Goal: Contribute content: Contribute content

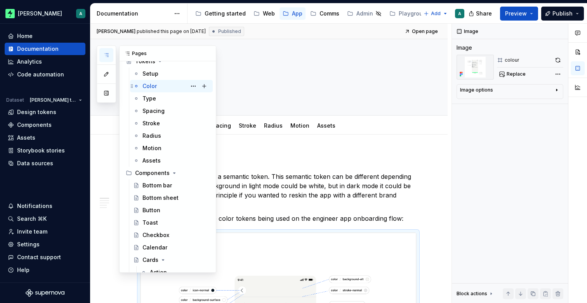
scroll to position [55, 0]
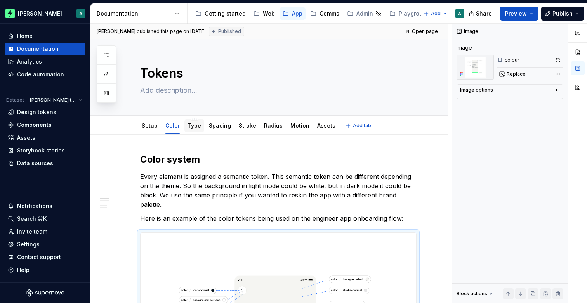
type textarea "*"
click at [191, 126] on link "Type" at bounding box center [194, 125] width 14 height 7
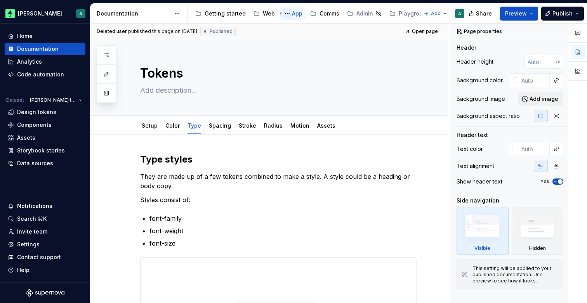
click at [288, 10] on button "Page tree" at bounding box center [286, 13] width 9 height 9
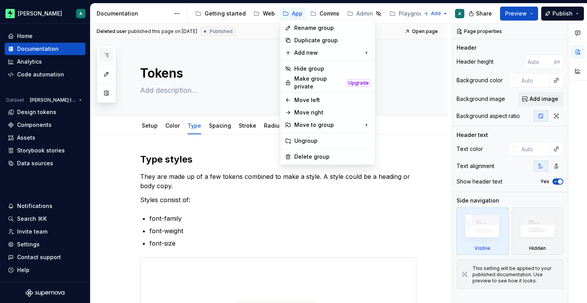
click at [103, 53] on div "Pages Add Accessibility guide for tree Page tree. Navigate the tree with the ar…" at bounding box center [106, 73] width 19 height 57
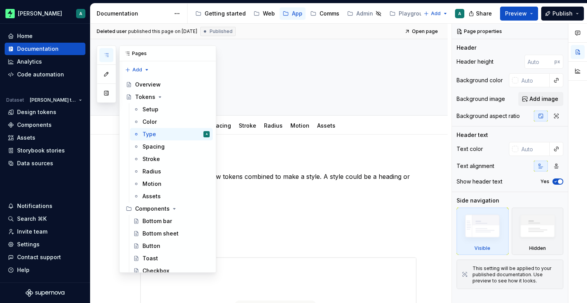
click at [109, 53] on button "button" at bounding box center [106, 55] width 14 height 14
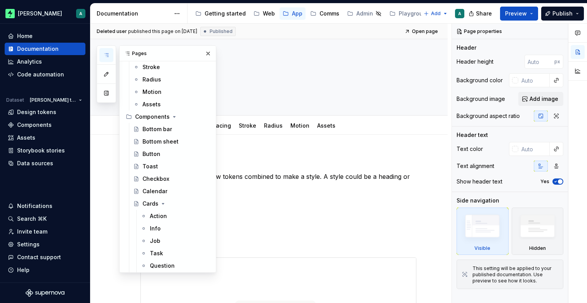
scroll to position [145, 0]
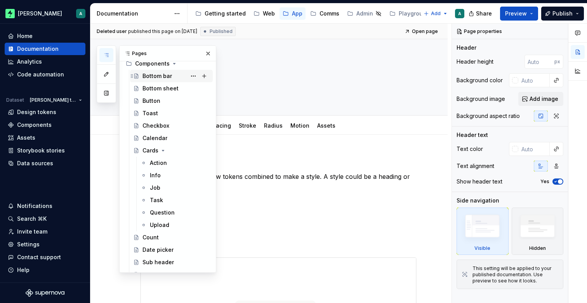
click at [158, 76] on div "Bottom bar" at bounding box center [156, 76] width 29 height 8
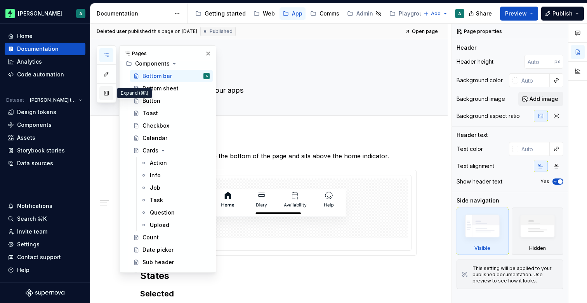
click at [107, 92] on button "button" at bounding box center [106, 93] width 14 height 14
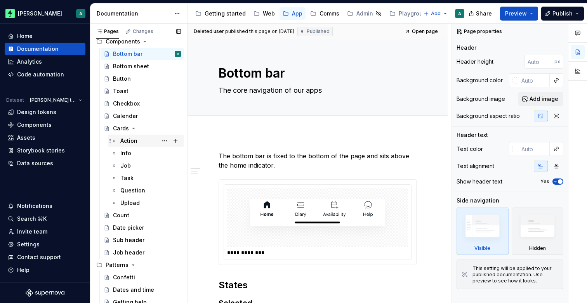
click at [146, 140] on div "Action" at bounding box center [150, 140] width 61 height 11
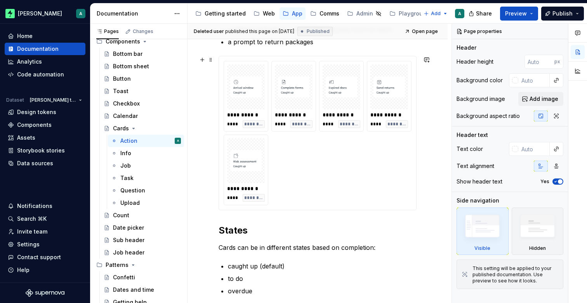
scroll to position [180, 0]
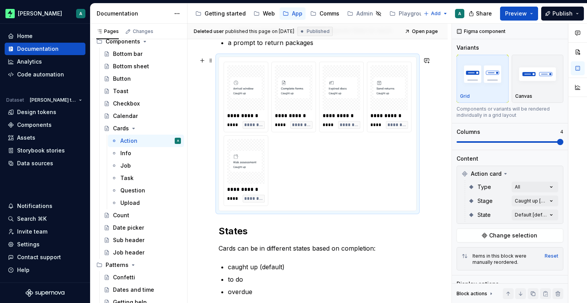
click at [297, 174] on div "**********" at bounding box center [317, 134] width 188 height 144
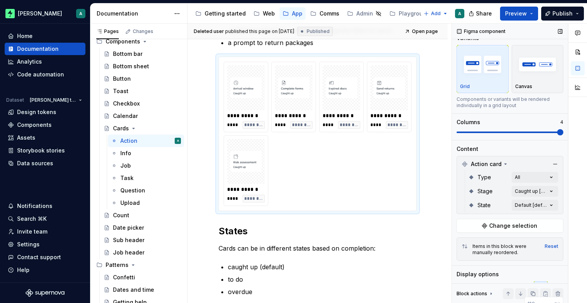
scroll to position [0, 0]
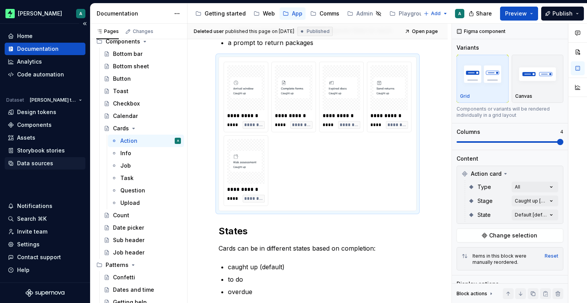
click at [47, 163] on div "Data sources" at bounding box center [35, 163] width 36 height 8
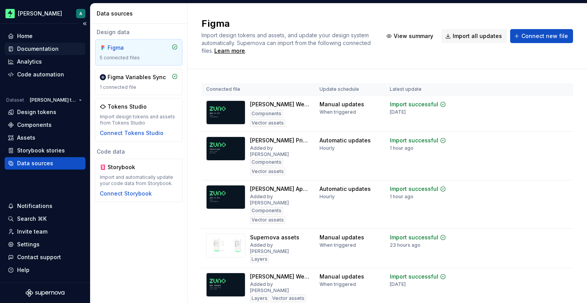
click at [42, 50] on div "Documentation" at bounding box center [38, 49] width 42 height 8
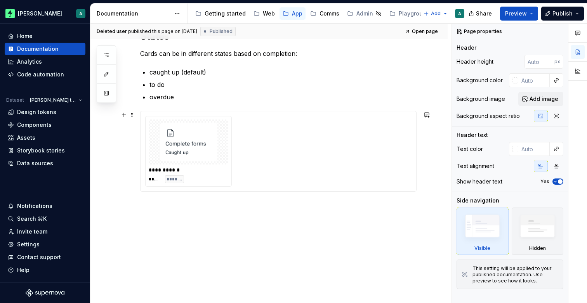
scroll to position [373, 0]
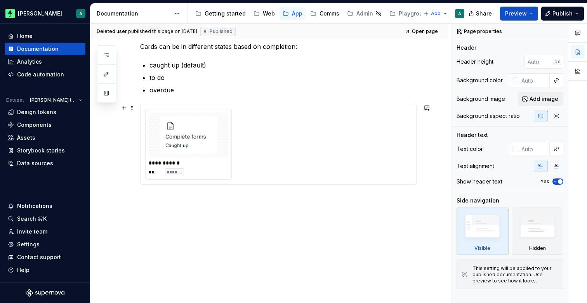
click at [257, 138] on div "**********" at bounding box center [278, 144] width 266 height 71
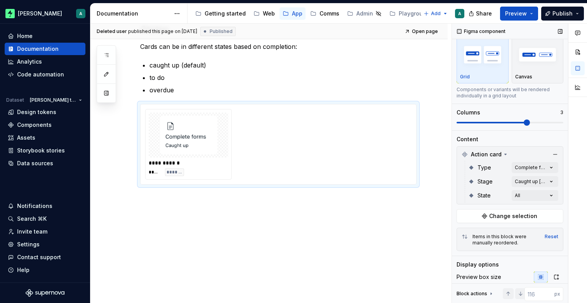
scroll to position [25, 0]
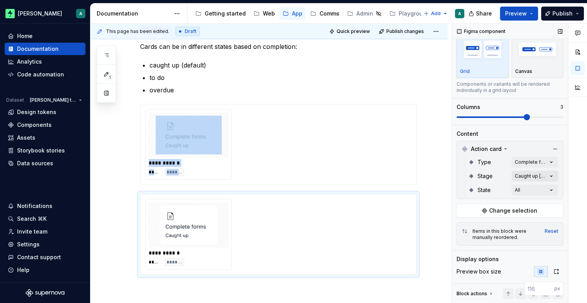
click at [517, 175] on div "Comments Open comments No comments yet Select ‘Comment’ from the block context …" at bounding box center [519, 164] width 135 height 280
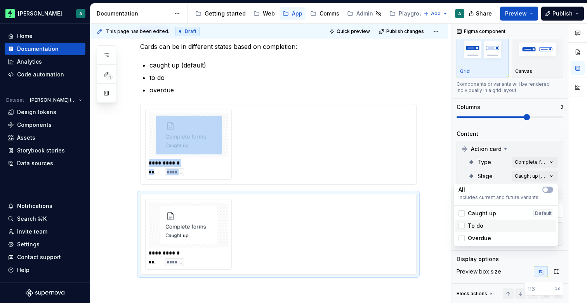
click at [485, 223] on div "To do" at bounding box center [505, 226] width 95 height 8
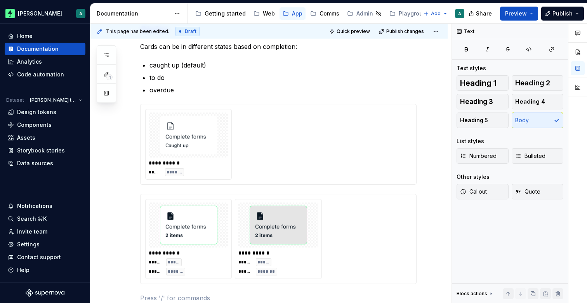
click at [376, 215] on html "[PERSON_NAME] A Home Documentation Analytics Code automation Dataset [PERSON_NA…" at bounding box center [293, 151] width 587 height 303
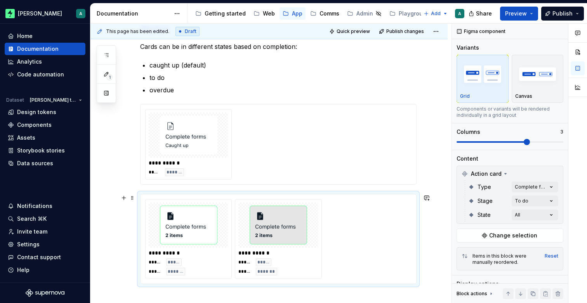
click at [366, 228] on div "**********" at bounding box center [278, 239] width 266 height 80
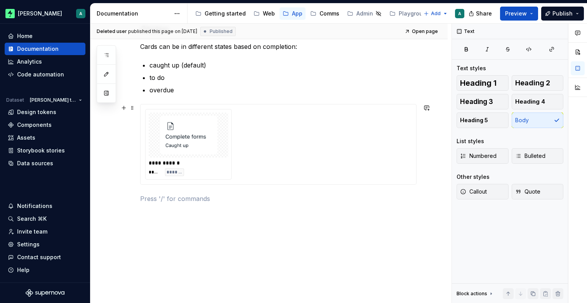
click at [344, 144] on div "**********" at bounding box center [278, 144] width 266 height 71
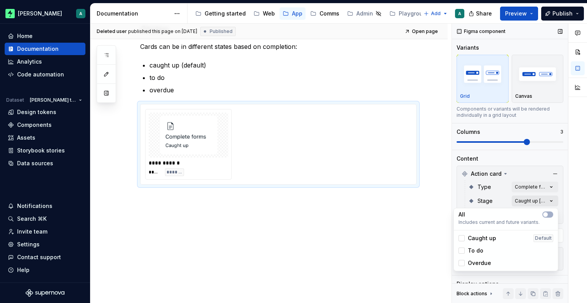
click at [527, 201] on div "Comments Open comments No comments yet Select ‘Comment’ from the block context …" at bounding box center [519, 164] width 135 height 280
click at [548, 214] on icon "button" at bounding box center [545, 214] width 6 height 5
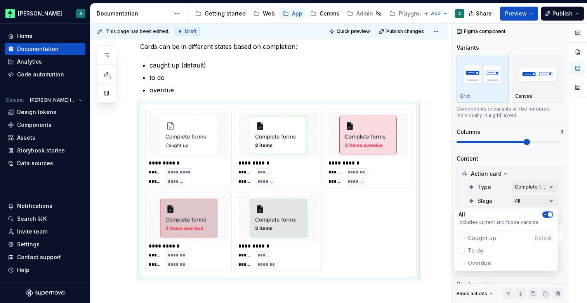
click at [544, 187] on div "Comments Open comments No comments yet Select ‘Comment’ from the block context …" at bounding box center [519, 164] width 135 height 280
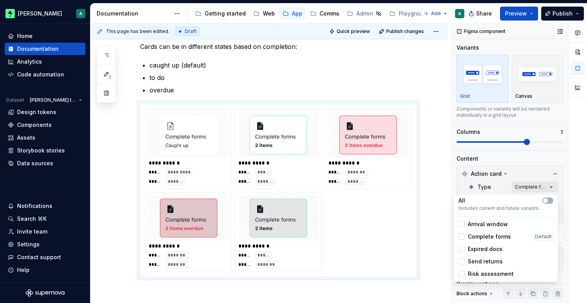
click at [539, 187] on div "Comments Open comments No comments yet Select ‘Comment’ from the block context …" at bounding box center [519, 164] width 135 height 280
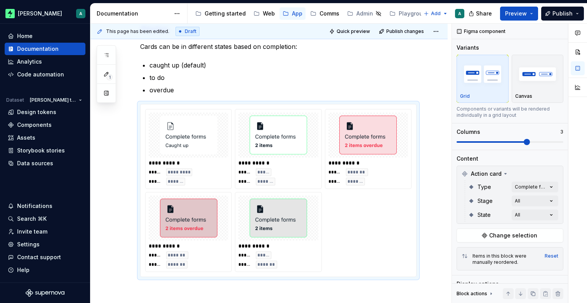
click at [543, 187] on div "Comments Open comments No comments yet Select ‘Comment’ from the block context …" at bounding box center [519, 164] width 135 height 280
click at [524, 212] on div "Comments Open comments No comments yet Select ‘Comment’ from the block context …" at bounding box center [519, 164] width 135 height 280
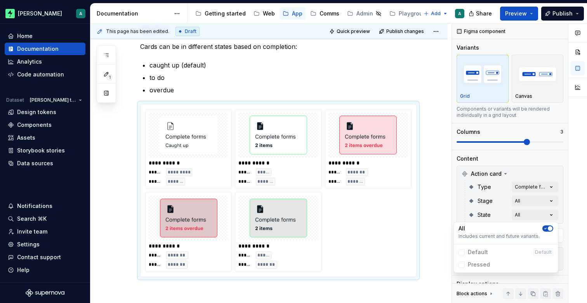
click at [547, 227] on icon "button" at bounding box center [545, 228] width 6 height 5
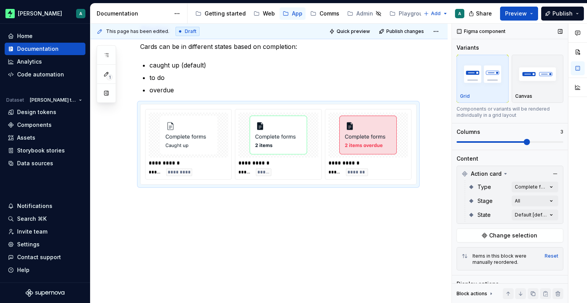
click at [563, 203] on div "Comments Open comments No comments yet Select ‘Comment’ from the block context …" at bounding box center [519, 164] width 135 height 280
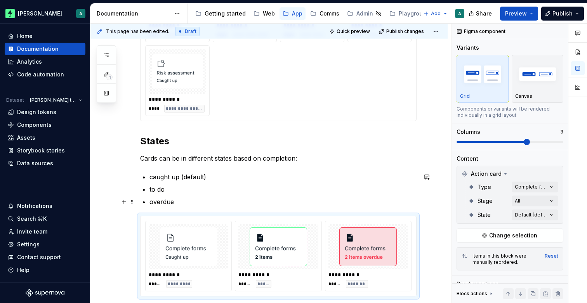
scroll to position [260, 0]
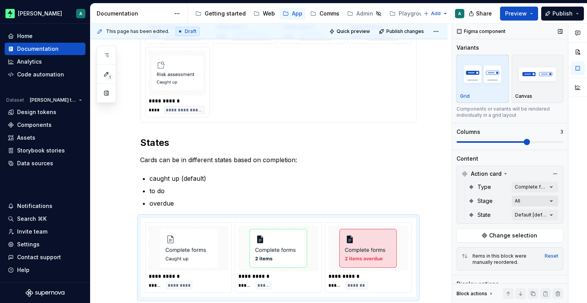
click at [521, 201] on div "Comments Open comments No comments yet Select ‘Comment’ from the block context …" at bounding box center [519, 164] width 135 height 280
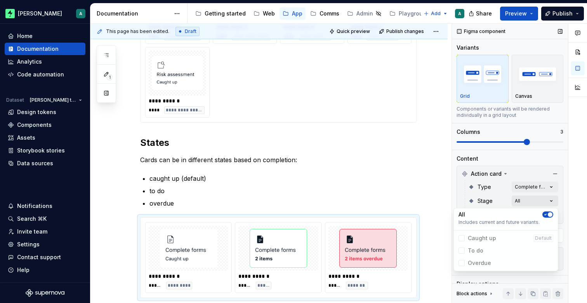
click at [521, 201] on div "Comments Open comments No comments yet Select ‘Comment’ from the block context …" at bounding box center [519, 164] width 135 height 280
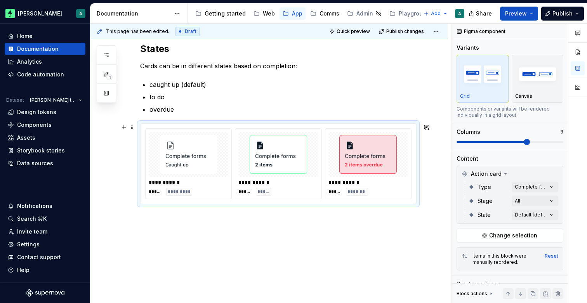
scroll to position [354, 0]
click at [199, 222] on p at bounding box center [278, 217] width 276 height 9
click at [235, 199] on div "**********" at bounding box center [277, 163] width 275 height 80
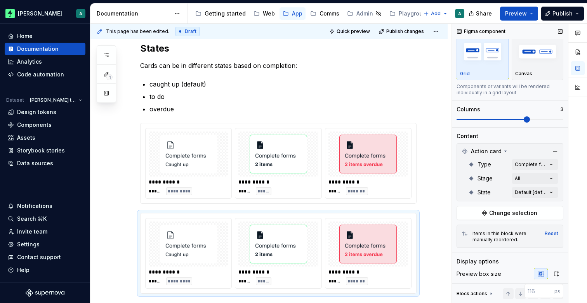
scroll to position [33, 0]
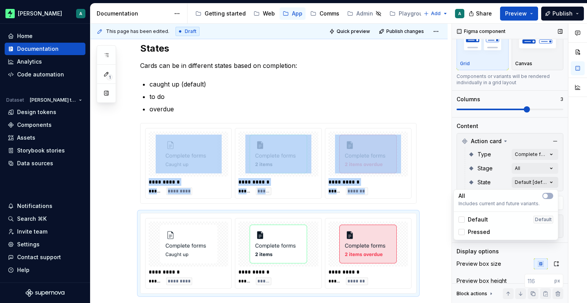
click at [534, 185] on div "Comments Open comments No comments yet Select ‘Comment’ from the block context …" at bounding box center [519, 164] width 135 height 280
click at [548, 195] on button "button" at bounding box center [547, 196] width 11 height 6
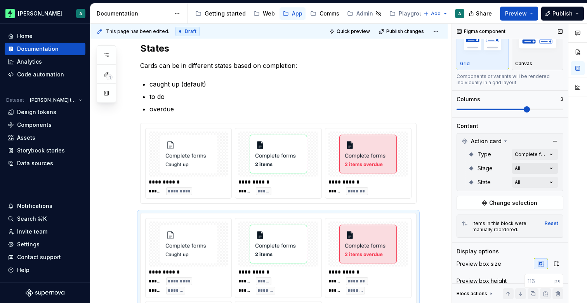
click at [539, 166] on div "Comments Open comments No comments yet Select ‘Comment’ from the block context …" at bounding box center [519, 164] width 135 height 280
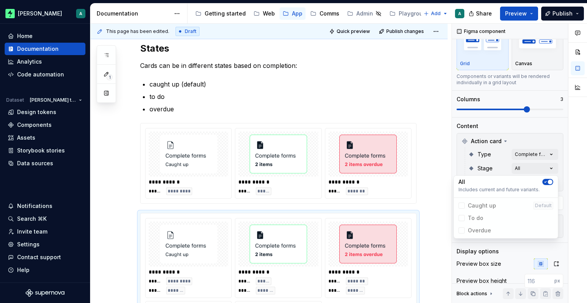
click at [538, 168] on div "Comments Open comments No comments yet Select ‘Comment’ from the block context …" at bounding box center [519, 164] width 135 height 280
click at [546, 181] on icon "button" at bounding box center [545, 182] width 6 height 5
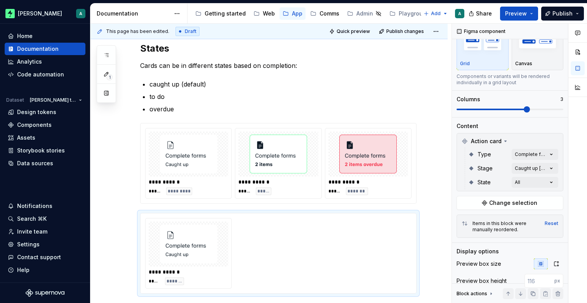
click at [546, 166] on div "Comments Open comments No comments yet Select ‘Comment’ from the block context …" at bounding box center [519, 164] width 135 height 280
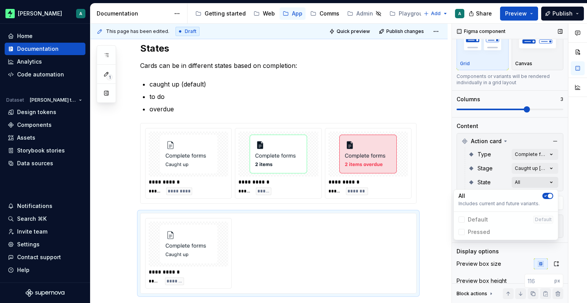
click at [544, 180] on div "Comments Open comments No comments yet Select ‘Comment’ from the block context …" at bounding box center [519, 164] width 135 height 280
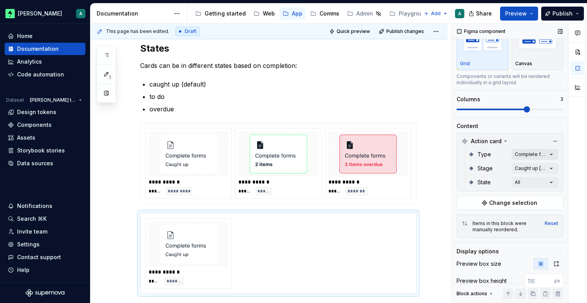
click at [537, 155] on div "Comments Open comments No comments yet Select ‘Comment’ from the block context …" at bounding box center [519, 164] width 135 height 280
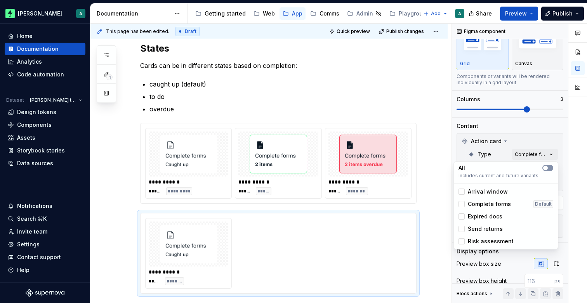
click at [551, 169] on button "button" at bounding box center [547, 168] width 11 height 6
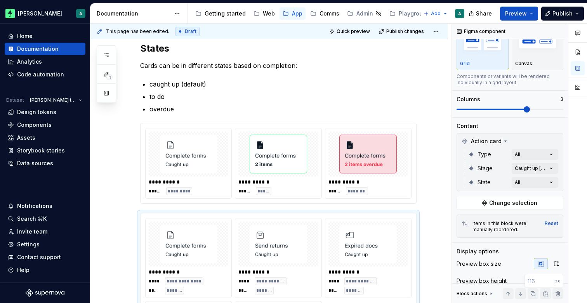
click at [433, 173] on html "[PERSON_NAME] A Home Documentation Analytics Code automation Dataset [PERSON_NA…" at bounding box center [293, 151] width 587 height 303
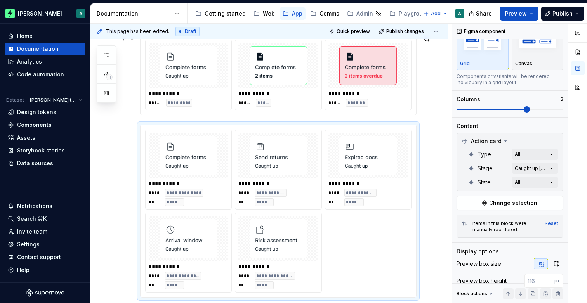
scroll to position [451, 0]
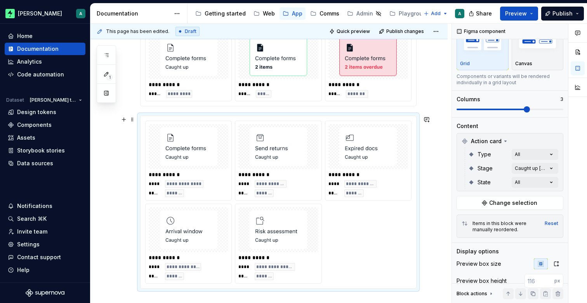
click at [400, 206] on div "**********" at bounding box center [278, 202] width 266 height 163
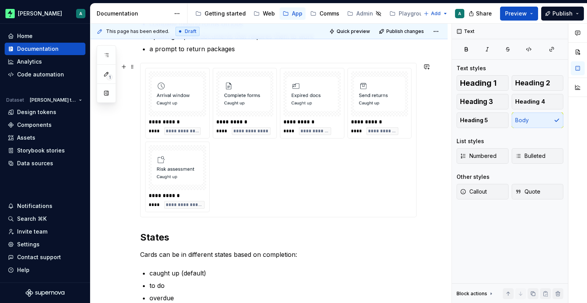
scroll to position [164, 0]
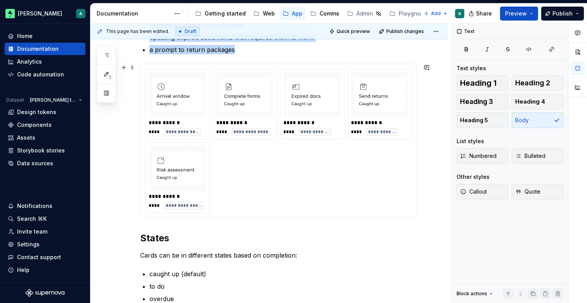
click at [388, 187] on div "**********" at bounding box center [278, 141] width 266 height 144
type textarea "*"
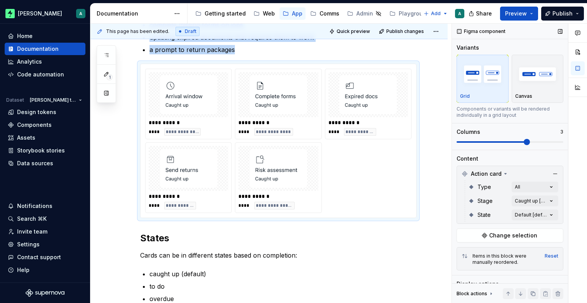
click at [530, 143] on span at bounding box center [526, 142] width 6 height 6
click at [439, 143] on div "**********" at bounding box center [268, 242] width 357 height 542
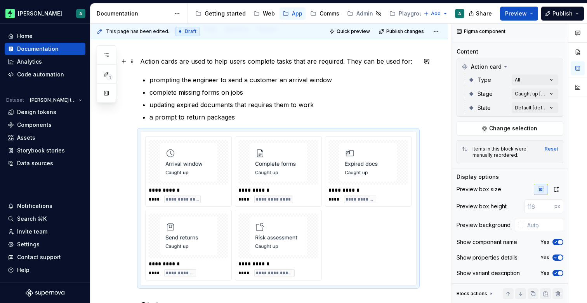
scroll to position [0, 0]
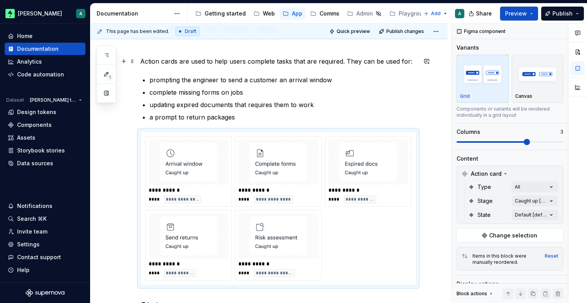
click at [344, 61] on p "Action cards are used to help users complete tasks that are required. They can …" at bounding box center [278, 61] width 276 height 9
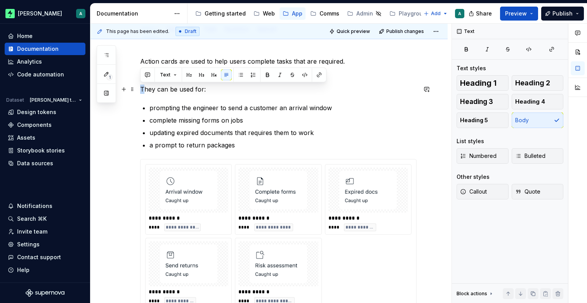
drag, startPoint x: 145, startPoint y: 89, endPoint x: 140, endPoint y: 89, distance: 4.7
click at [140, 89] on p "They can be used for:" at bounding box center [278, 89] width 276 height 9
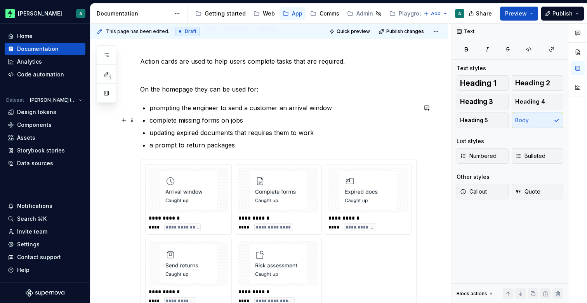
click at [225, 122] on p "complete missing forms on jobs" at bounding box center [282, 120] width 267 height 9
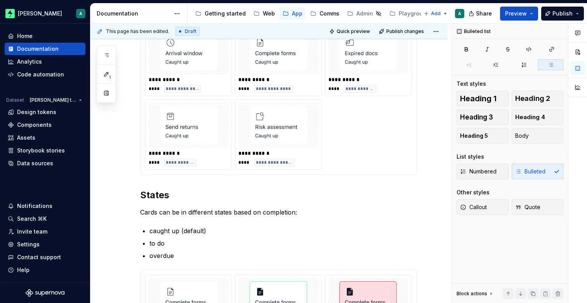
scroll to position [236, 0]
click at [170, 179] on div "**********" at bounding box center [278, 142] width 276 height 451
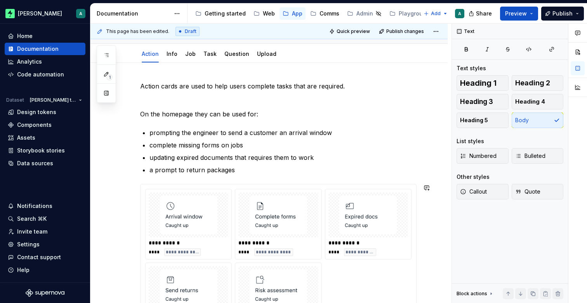
scroll to position [69, 0]
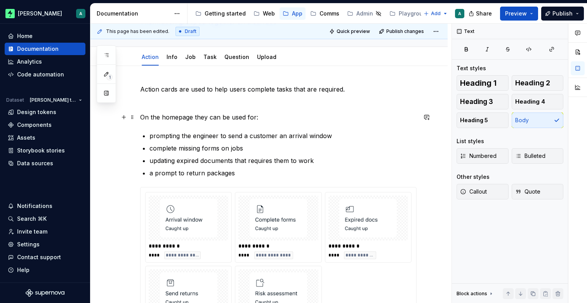
click at [272, 116] on p "On the homepage they can be used for:" at bounding box center [278, 117] width 276 height 9
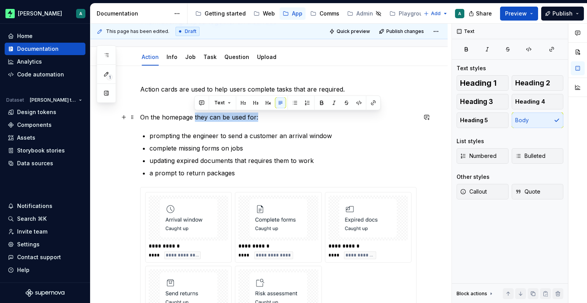
drag, startPoint x: 269, startPoint y: 119, endPoint x: 196, endPoint y: 117, distance: 72.6
click at [194, 116] on p "On the homepage they can be used for:" at bounding box center [278, 117] width 276 height 9
drag, startPoint x: 258, startPoint y: 117, endPoint x: 236, endPoint y: 118, distance: 22.5
click at [236, 118] on p "On the homepage they are used to…" at bounding box center [278, 117] width 276 height 9
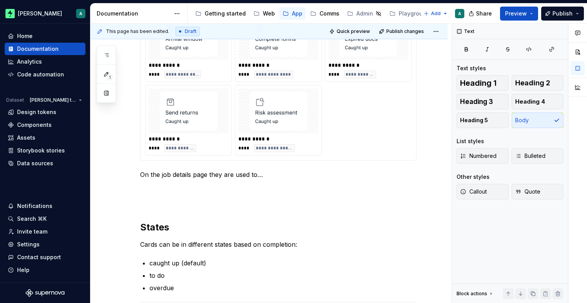
scroll to position [251, 0]
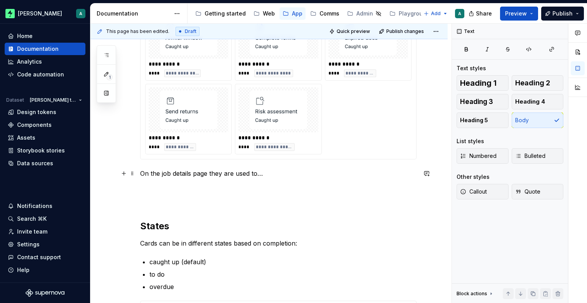
drag, startPoint x: 191, startPoint y: 176, endPoint x: 230, endPoint y: 176, distance: 39.2
click at [191, 176] on p "On the job details page they are used to…" at bounding box center [278, 173] width 276 height 9
click at [260, 174] on p "On the job details page they are used to…" at bounding box center [278, 173] width 276 height 9
drag, startPoint x: 255, startPoint y: 174, endPoint x: 251, endPoint y: 174, distance: 4.3
click at [251, 174] on p "On the job details page they are used to…" at bounding box center [278, 173] width 276 height 9
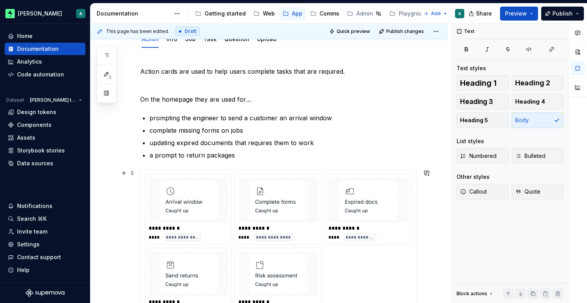
scroll to position [78, 0]
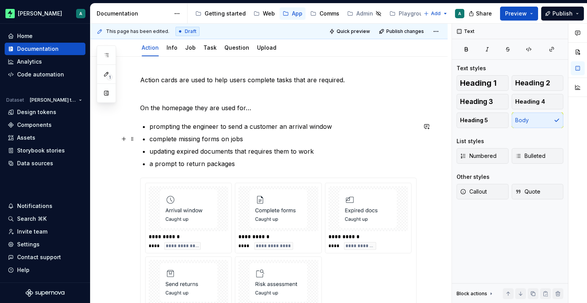
click at [220, 142] on p "complete missing forms on jobs" at bounding box center [282, 138] width 267 height 9
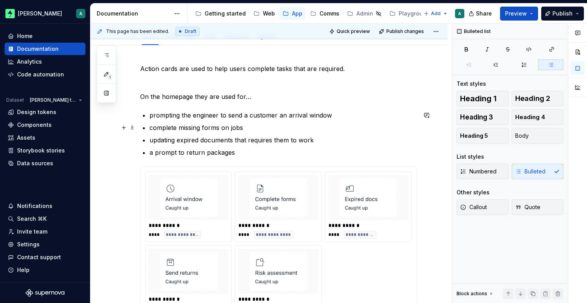
scroll to position [90, 0]
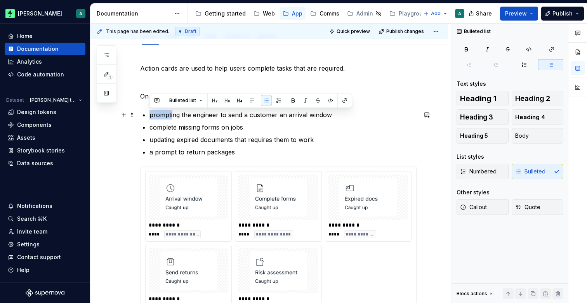
drag, startPoint x: 149, startPoint y: 114, endPoint x: 171, endPoint y: 113, distance: 22.5
click at [171, 113] on p "prompting the engineer to send a customer an arrival window" at bounding box center [282, 114] width 267 height 9
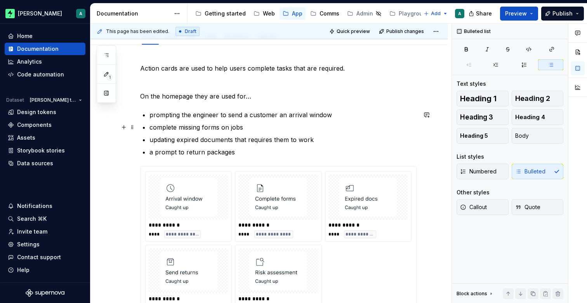
click at [261, 125] on p "complete missing forms on jobs" at bounding box center [282, 127] width 267 height 9
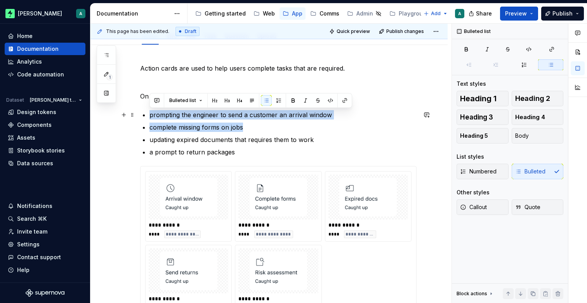
drag, startPoint x: 274, startPoint y: 126, endPoint x: 142, endPoint y: 116, distance: 132.0
copy ul "prompting the engineer to send a customer an arrival window complete missing fo…"
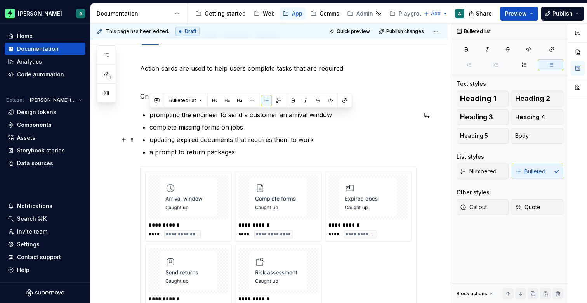
click at [218, 137] on p "updating expired documents that requires them to work" at bounding box center [282, 139] width 267 height 9
drag, startPoint x: 333, startPoint y: 114, endPoint x: 135, endPoint y: 114, distance: 197.5
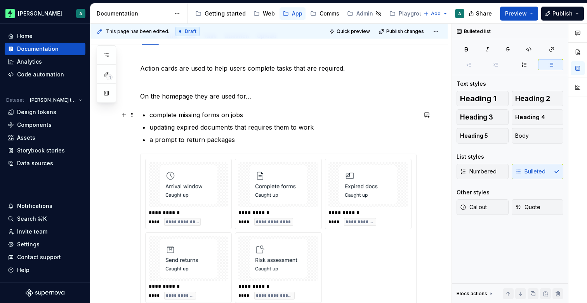
click at [218, 118] on p "complete missing forms on jobs" at bounding box center [282, 114] width 267 height 9
click at [242, 114] on p "complete missing forms on jobs" at bounding box center [282, 114] width 267 height 9
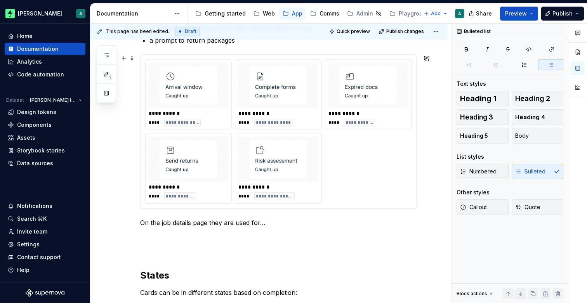
scroll to position [190, 0]
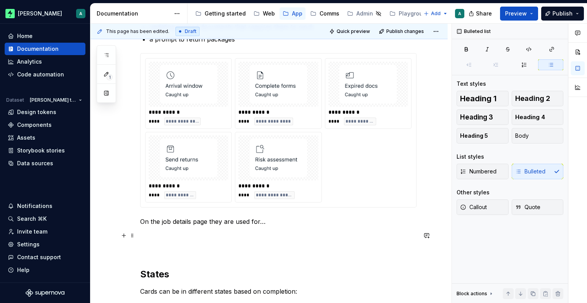
click at [205, 233] on p at bounding box center [278, 235] width 276 height 9
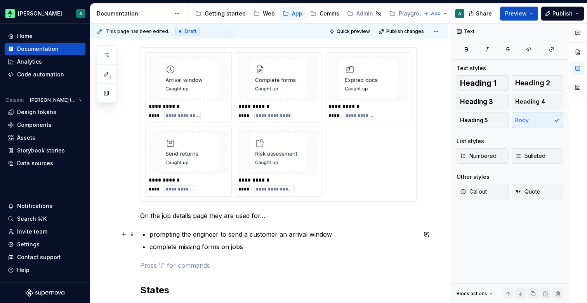
scroll to position [198, 0]
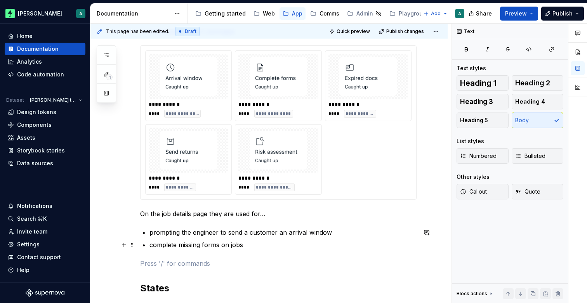
click at [258, 244] on p "complete missing forms on jobs" at bounding box center [282, 244] width 267 height 9
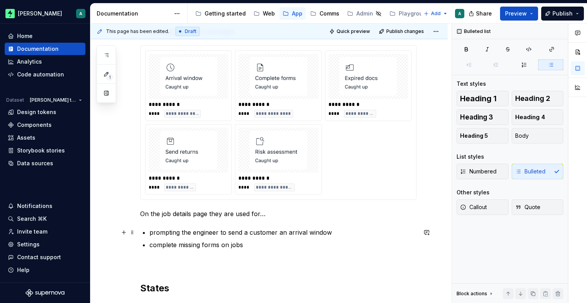
click at [338, 231] on p "prompting the engineer to send a customer an arrival window" at bounding box center [282, 232] width 267 height 9
click at [269, 212] on p "On the job details page they are used for…" at bounding box center [278, 213] width 276 height 9
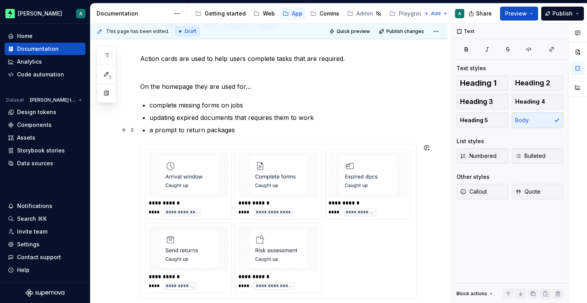
scroll to position [98, 0]
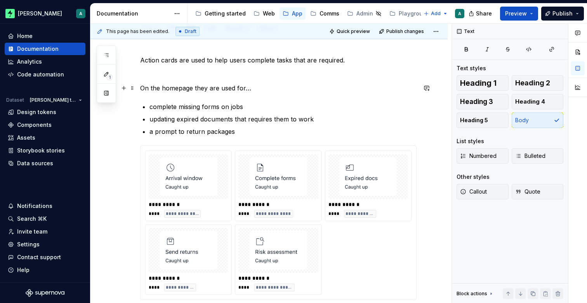
click at [279, 85] on p "On the homepage they are used for…" at bounding box center [278, 87] width 276 height 9
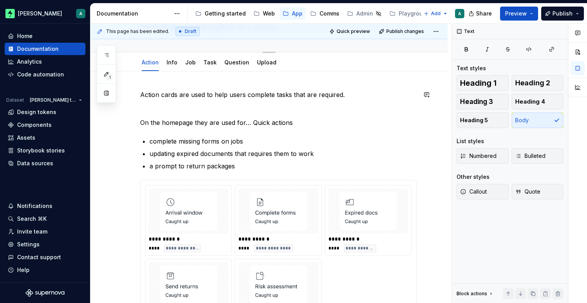
scroll to position [68, 0]
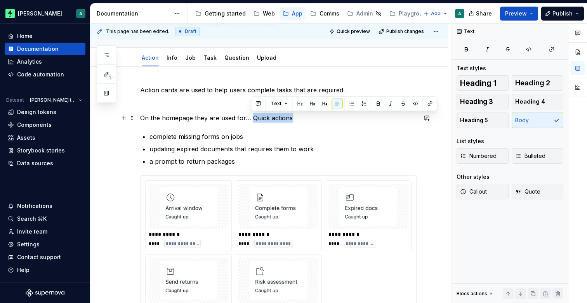
drag, startPoint x: 252, startPoint y: 118, endPoint x: 293, endPoint y: 116, distance: 40.8
click at [293, 116] on p "On the homepage they are used for… Quick actions" at bounding box center [278, 117] width 276 height 9
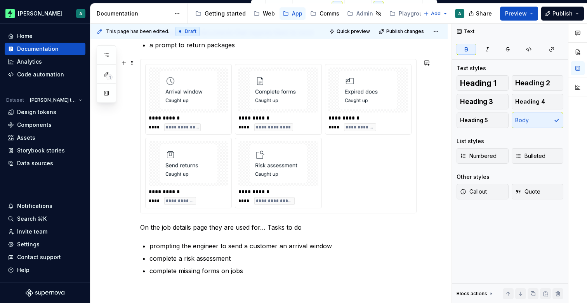
scroll to position [193, 0]
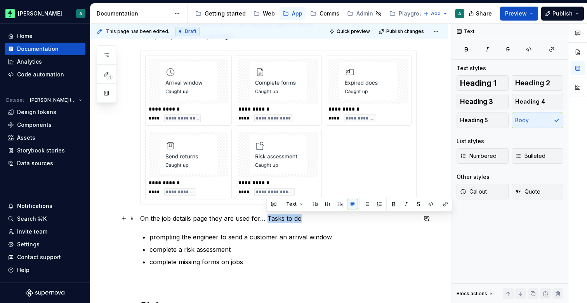
drag, startPoint x: 267, startPoint y: 216, endPoint x: 306, endPoint y: 216, distance: 38.8
click at [306, 216] on p "On the job details page they are used for… Tasks to do" at bounding box center [278, 218] width 276 height 9
click at [320, 217] on p "On the job details page they are used for… Tasks to do" at bounding box center [278, 218] width 276 height 9
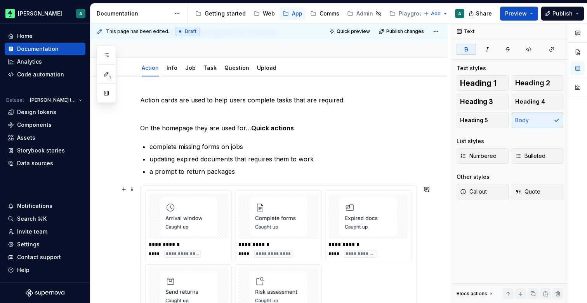
scroll to position [57, 0]
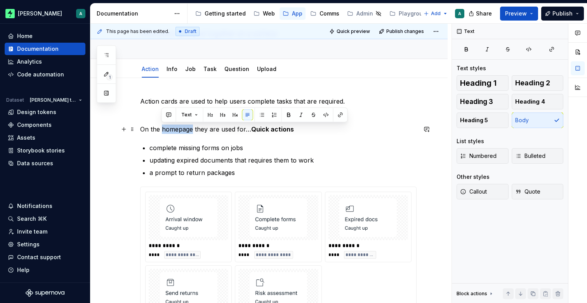
drag, startPoint x: 163, startPoint y: 128, endPoint x: 192, endPoint y: 128, distance: 29.1
click at [192, 128] on p "On the homepage they are used for… Quick actions" at bounding box center [278, 129] width 276 height 9
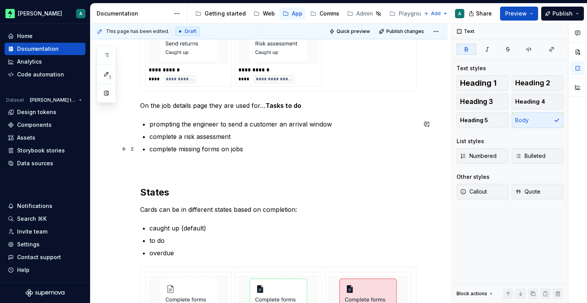
scroll to position [310, 0]
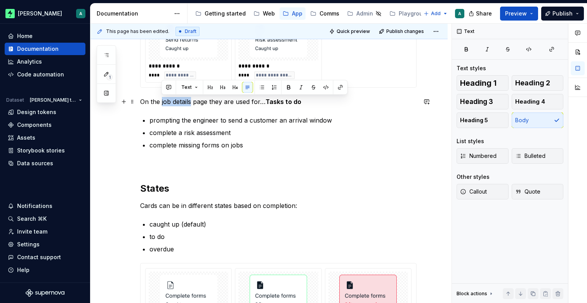
drag, startPoint x: 160, startPoint y: 102, endPoint x: 191, endPoint y: 100, distance: 30.7
click at [191, 100] on p "On the job details page they are used for… Tasks to do" at bounding box center [278, 101] width 276 height 9
click at [252, 114] on div "**********" at bounding box center [278, 102] width 276 height 519
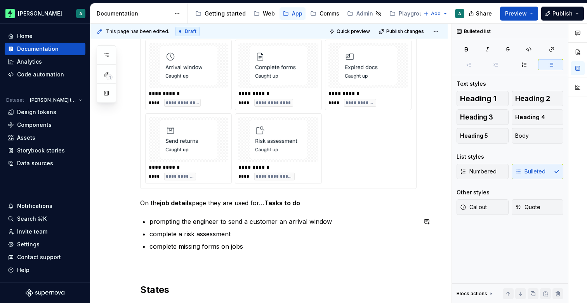
scroll to position [203, 0]
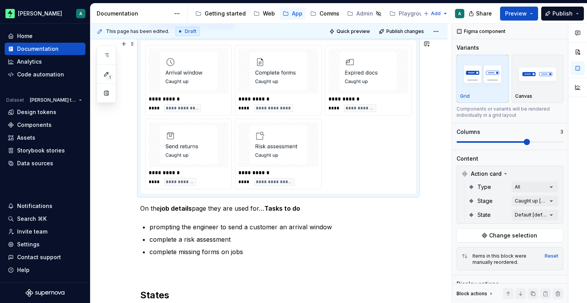
click at [367, 166] on div "**********" at bounding box center [278, 117] width 266 height 144
click at [549, 188] on div "Comments Open comments No comments yet Select ‘Comment’ from the block context …" at bounding box center [519, 164] width 135 height 280
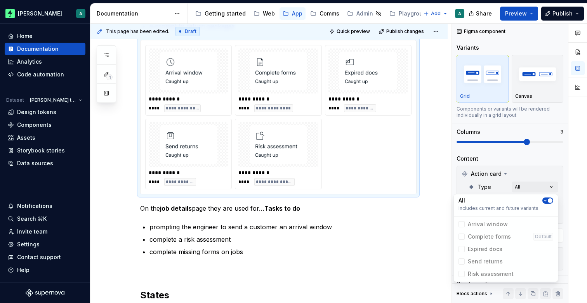
click at [549, 199] on span "button" at bounding box center [549, 200] width 5 height 5
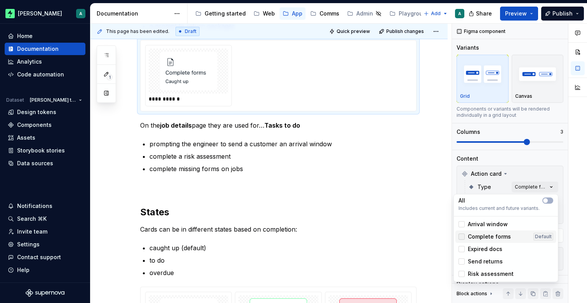
click at [463, 236] on div at bounding box center [461, 237] width 6 height 6
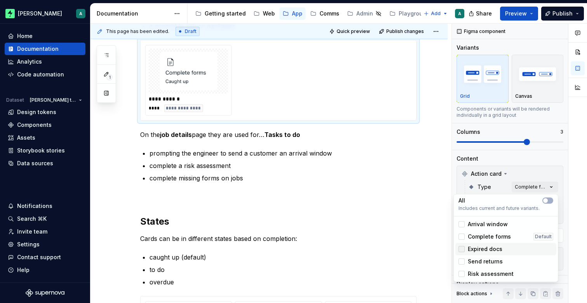
click at [462, 246] on div at bounding box center [461, 249] width 6 height 6
click at [461, 262] on div at bounding box center [461, 261] width 6 height 6
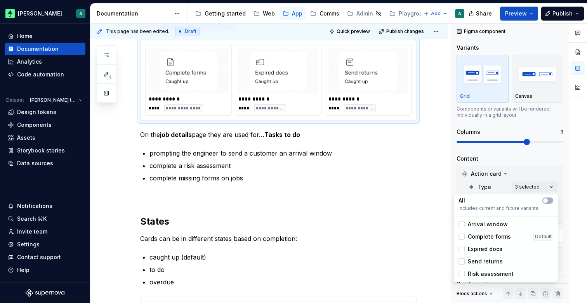
click at [388, 143] on html "[PERSON_NAME] A Home Documentation Analytics Code automation Dataset [PERSON_NA…" at bounding box center [293, 151] width 587 height 303
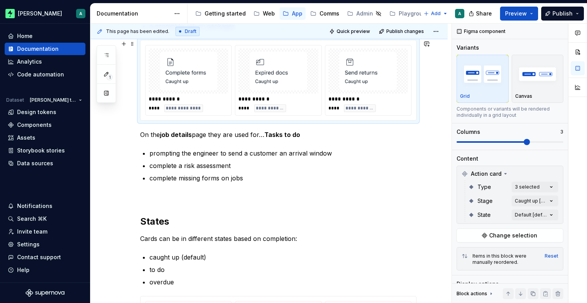
click at [406, 118] on div "**********" at bounding box center [277, 80] width 275 height 80
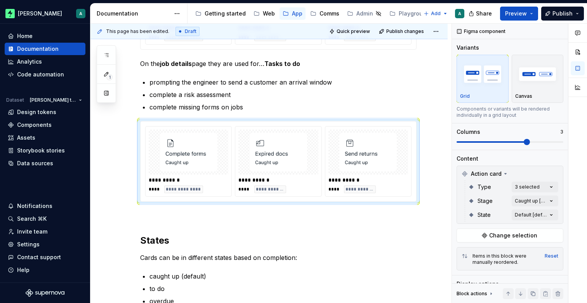
scroll to position [184, 0]
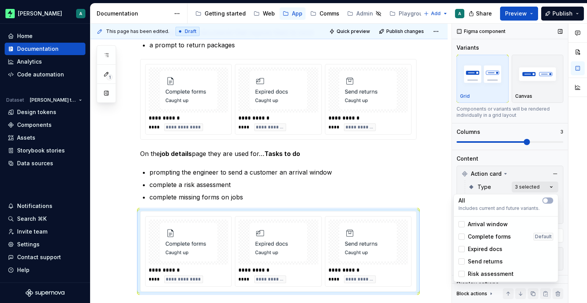
click at [530, 188] on div "Comments Open comments No comments yet Select ‘Comment’ from the block context …" at bounding box center [519, 164] width 135 height 280
click at [463, 224] on div at bounding box center [461, 224] width 6 height 6
click at [461, 249] on icon at bounding box center [461, 249] width 0 height 0
click at [461, 262] on icon at bounding box center [461, 262] width 0 height 0
click at [461, 273] on div at bounding box center [461, 274] width 6 height 6
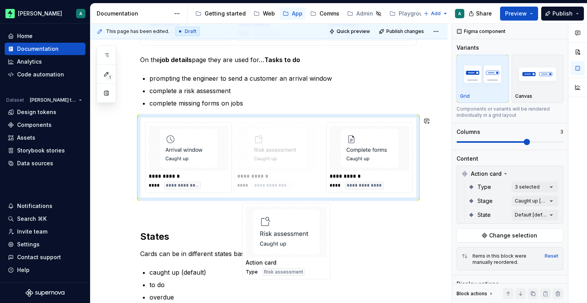
scroll to position [289, 0]
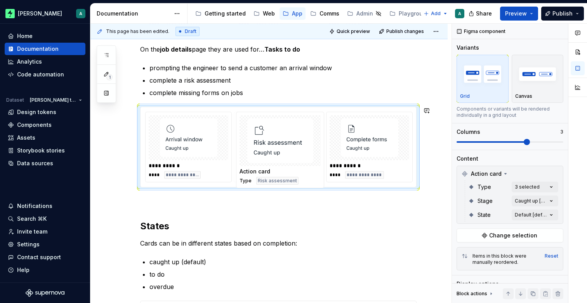
drag, startPoint x: 357, startPoint y: 273, endPoint x: 274, endPoint y: 181, distance: 124.4
click at [274, 180] on body "[PERSON_NAME] A Home Documentation Analytics Code automation Dataset [PERSON_NA…" at bounding box center [293, 151] width 587 height 303
drag, startPoint x: 409, startPoint y: 197, endPoint x: 399, endPoint y: 196, distance: 10.2
click at [409, 197] on p at bounding box center [278, 201] width 276 height 9
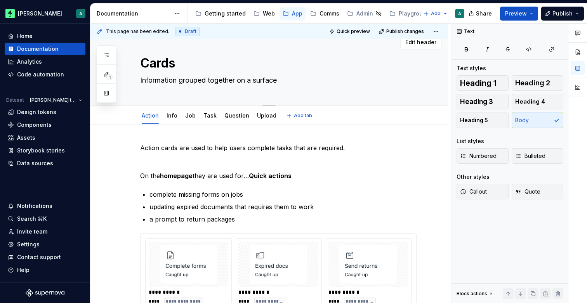
scroll to position [0, 0]
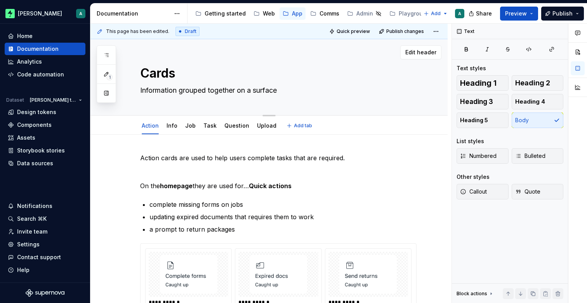
click at [275, 90] on textarea "Information grouped together on a surface" at bounding box center [277, 90] width 276 height 12
click at [291, 89] on textarea "Information grouped together on a surface" at bounding box center [277, 90] width 276 height 12
drag, startPoint x: 293, startPoint y: 90, endPoint x: 169, endPoint y: 94, distance: 124.2
click at [169, 94] on textarea "Information grouped together on a surface" at bounding box center [277, 90] width 276 height 12
click at [213, 88] on textarea "Information grouped together on a surface" at bounding box center [277, 90] width 276 height 12
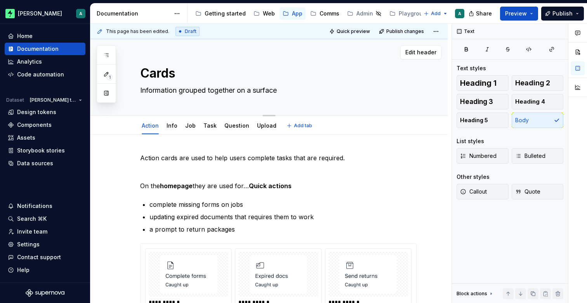
drag, startPoint x: 277, startPoint y: 89, endPoint x: 140, endPoint y: 85, distance: 136.6
click at [140, 85] on textarea "Information grouped together on a surface" at bounding box center [277, 90] width 276 height 12
click at [298, 92] on textarea "Information grouped together on a surface" at bounding box center [277, 90] width 276 height 12
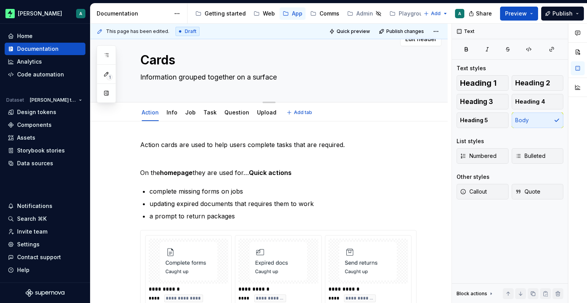
scroll to position [19, 0]
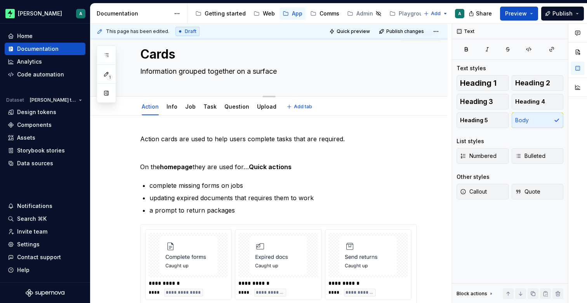
click at [214, 74] on textarea "Information grouped together on a surface" at bounding box center [277, 71] width 276 height 12
drag, startPoint x: 214, startPoint y: 74, endPoint x: 229, endPoint y: 73, distance: 15.2
click at [215, 74] on textarea "Information grouped together on a surface" at bounding box center [277, 71] width 276 height 12
click at [248, 72] on textarea "Information grouped together on a surface" at bounding box center [277, 71] width 276 height 12
drag, startPoint x: 249, startPoint y: 73, endPoint x: 139, endPoint y: 72, distance: 110.6
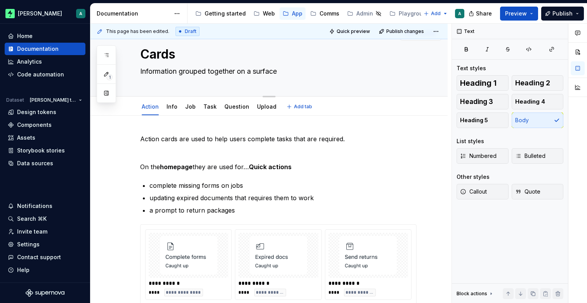
click at [139, 72] on textarea "Information grouped together on a surface" at bounding box center [277, 71] width 276 height 12
type textarea "*"
type textarea "G"
type textarea "*"
type textarea "Gr"
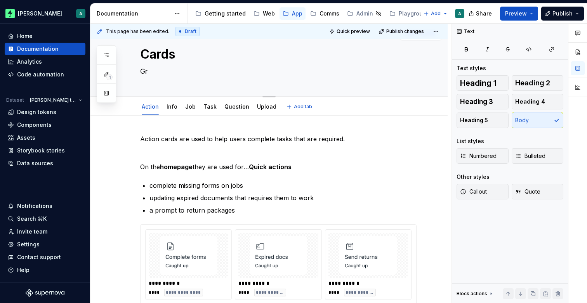
type textarea "*"
type textarea "Gro"
type textarea "*"
type textarea "Grou"
type textarea "*"
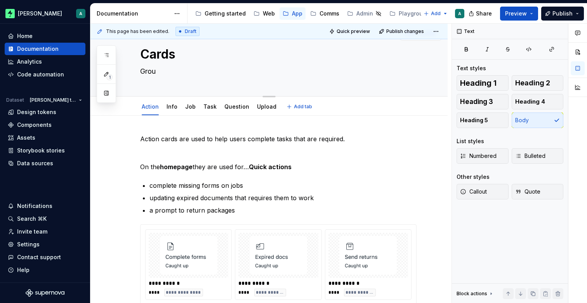
type textarea "Group"
type textarea "*"
type textarea "Groupe"
type textarea "*"
type textarea "Grouped"
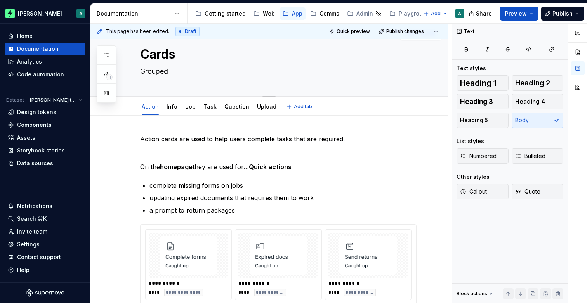
type textarea "*"
type textarea "Grouped"
type textarea "*"
type textarea "Grouped i"
type textarea "*"
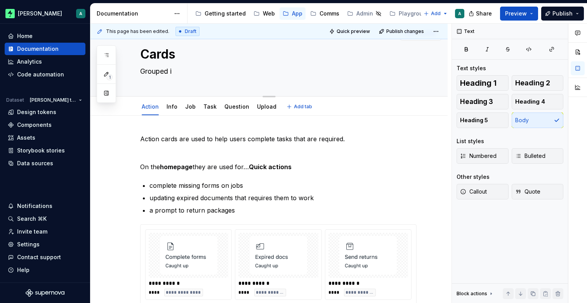
type textarea "Grouped in"
type textarea "*"
type textarea "Grouped inf"
type textarea "*"
type textarea "Grouped info"
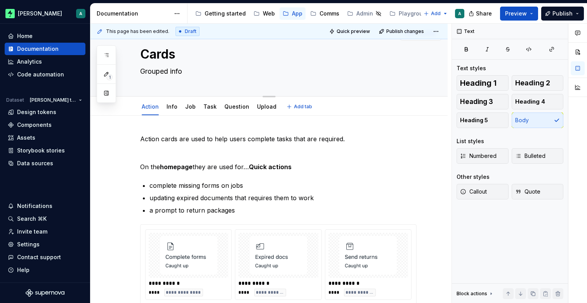
type textarea "*"
type textarea "Grouped infor"
type textarea "*"
type textarea "Grouped inform"
type textarea "*"
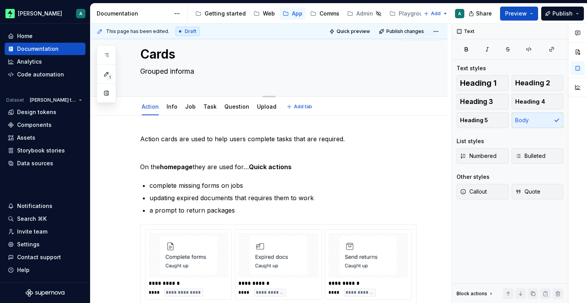
type textarea "Grouped informat"
type textarea "*"
type textarea "Grouped informati"
type textarea "*"
type textarea "Grouped informatio"
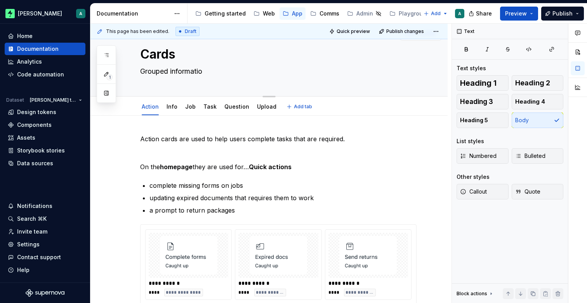
type textarea "*"
type textarea "Grouped information"
type textarea "*"
type textarea "Grouped information"
type textarea "*"
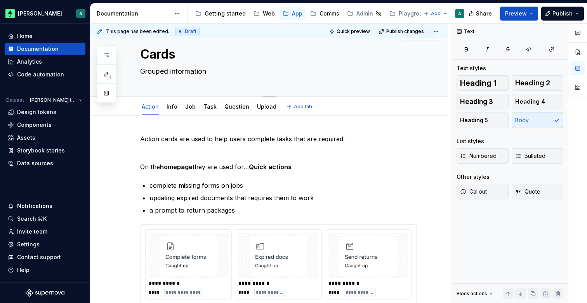
type textarea "Grouped information o"
type textarea "*"
type textarea "Grouped information on"
type textarea "*"
type textarea "Grouped information on"
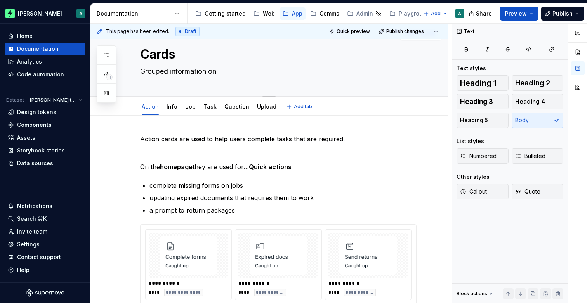
type textarea "*"
type textarea "Grouped information on a"
type textarea "*"
type textarea "Grouped information on a"
type textarea "*"
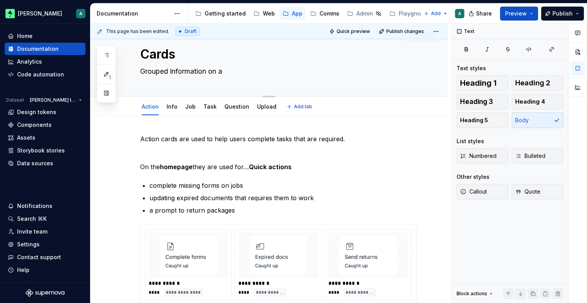
type textarea "Grouped information on a c"
type textarea "*"
type textarea "Grouped information on a ca"
type textarea "*"
type textarea "Grouped information on a car"
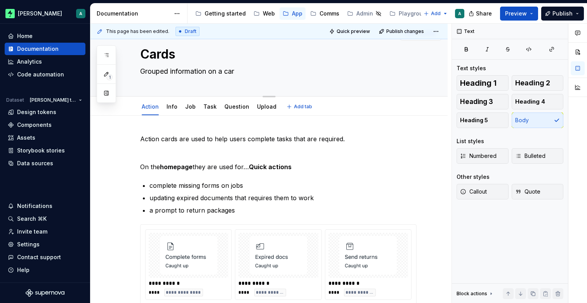
type textarea "*"
type textarea "Grouped information on a card"
type textarea "*"
type textarea "Grouped information on a car"
type textarea "*"
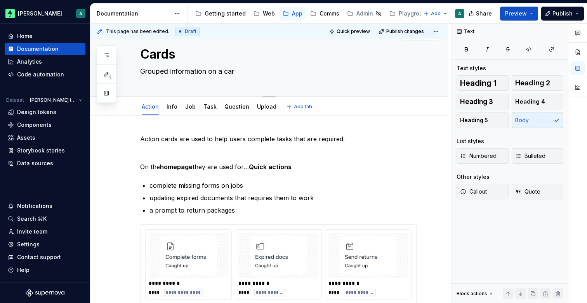
type textarea "Grouped information on a ca"
type textarea "*"
type textarea "Grouped information on a c"
type textarea "*"
type textarea "Grouped information on a"
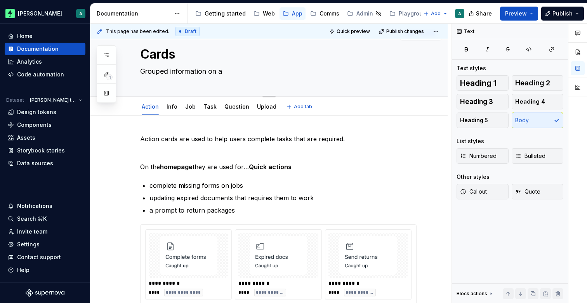
type textarea "*"
type textarea "Grouped information on a"
type textarea "*"
type textarea "Grouped information on"
type textarea "*"
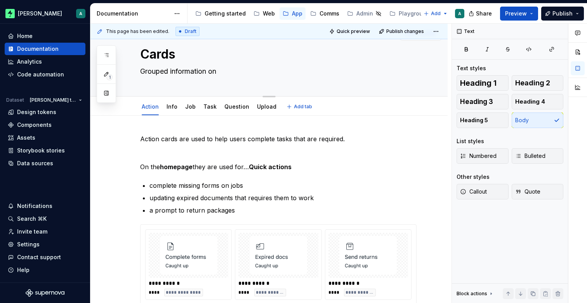
type textarea "Grouped information on"
type textarea "*"
type textarea "Grouped information o"
type textarea "*"
type textarea "Grouped information"
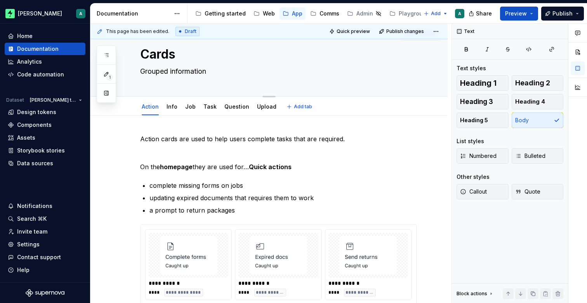
type textarea "*"
type textarea "Grouped information t"
type textarea "*"
type textarea "Grouped information th"
type textarea "*"
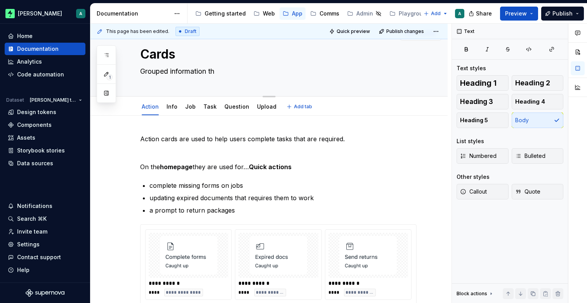
type textarea "Grouped information tha"
type textarea "*"
type textarea "Grouped information that"
type textarea "*"
type textarea "Grouped information that"
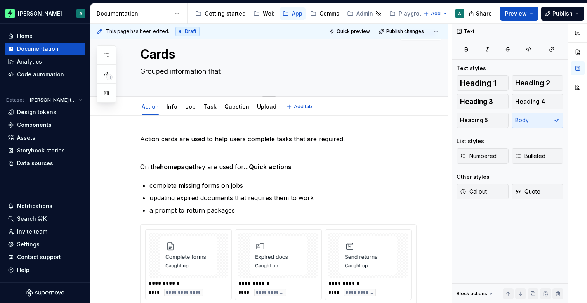
type textarea "*"
type textarea "Grouped information that"
type textarea "*"
type textarea "Grouped information tha"
type textarea "*"
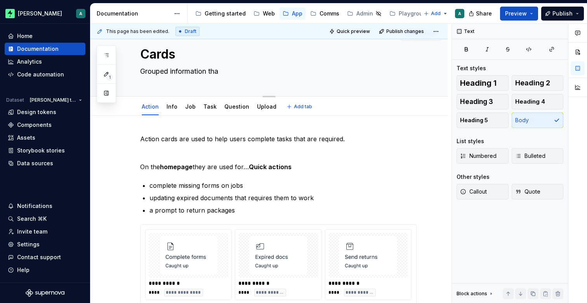
type textarea "Grouped information th"
type textarea "*"
type textarea "Grouped information t"
type textarea "*"
type textarea "Grouped information"
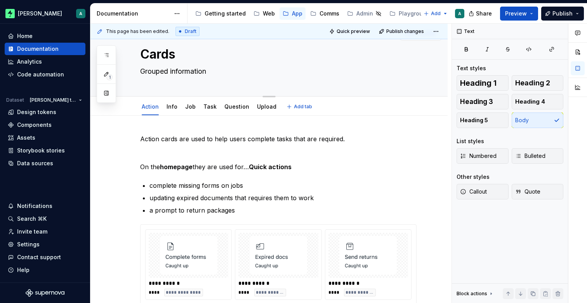
type textarea "*"
type textarea "Grouped information"
type textarea "*"
type textarea "Grouped information"
click at [362, 143] on p "Action cards are used to help users complete tasks that are required." at bounding box center [278, 138] width 276 height 9
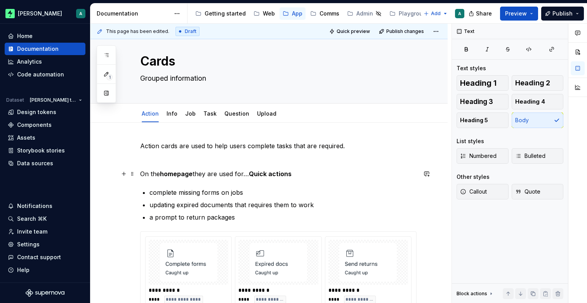
scroll to position [0, 0]
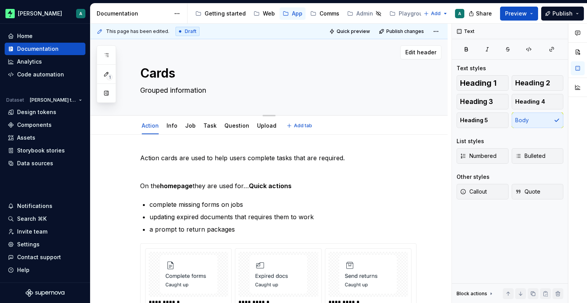
click at [225, 88] on textarea "Grouped information" at bounding box center [277, 90] width 276 height 12
type textarea "*"
type textarea "I"
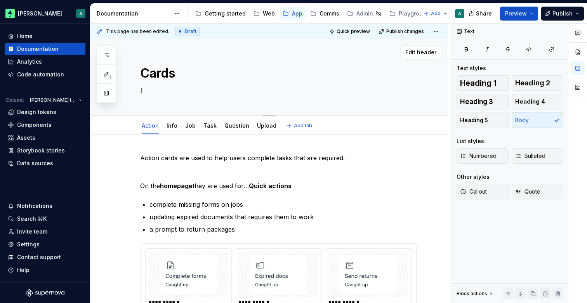
type textarea "*"
type textarea "In"
type textarea "*"
type textarea "Inf"
type textarea "*"
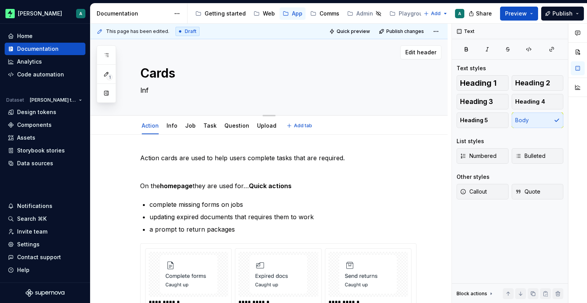
type textarea "Info"
type textarea "*"
type textarea "Infom"
type textarea "*"
type textarea "Info"
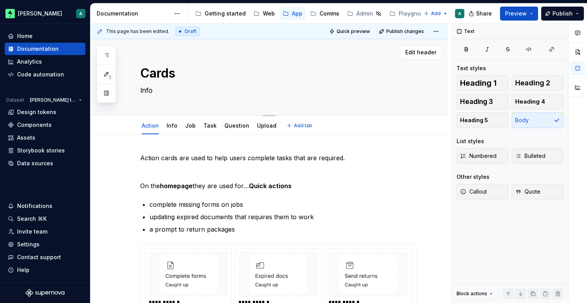
type textarea "*"
type textarea "Infor"
type textarea "*"
type textarea "Inform"
type textarea "*"
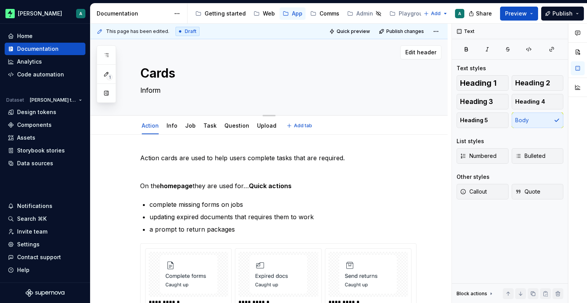
type textarea "Informa"
type textarea "*"
type textarea "Informat"
type textarea "*"
type textarea "Informati"
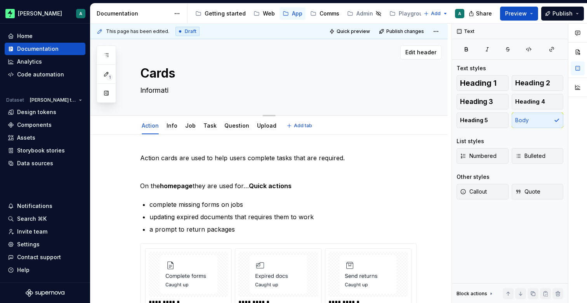
type textarea "*"
type textarea "Information"
type textarea "*"
type textarea "Information"
type textarea "*"
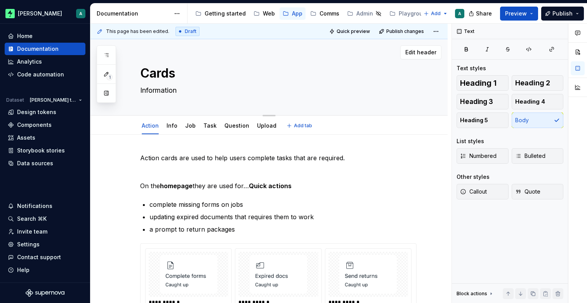
type textarea "Information g"
type textarea "*"
type textarea "Information gr"
type textarea "*"
type textarea "Information gro"
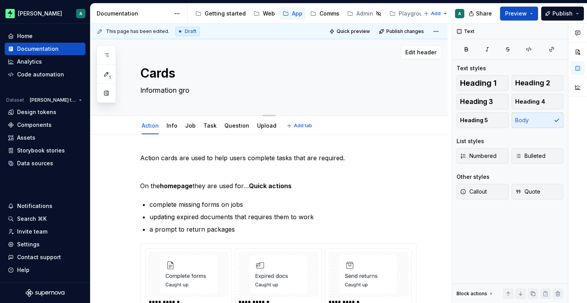
type textarea "*"
type textarea "Information grou"
type textarea "*"
type textarea "Information group"
type textarea "*"
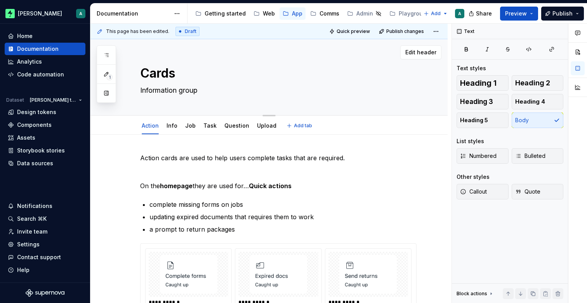
type textarea "Information groupe"
type textarea "*"
type textarea "Information grouped"
type textarea "*"
type textarea "Information grouped"
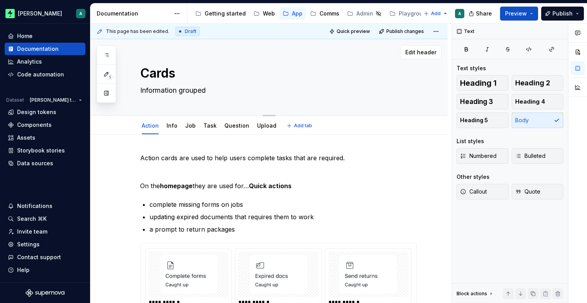
type textarea "*"
type textarea "Information grouped o"
type textarea "*"
type textarea "Information grouped on"
type textarea "*"
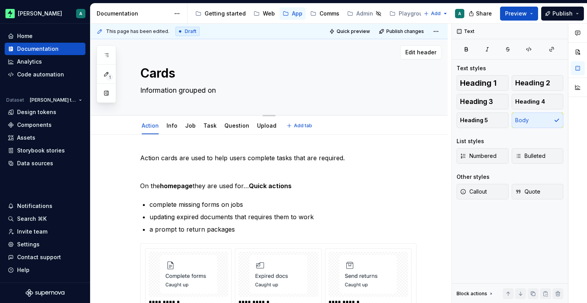
type textarea "Information grouped on a"
type textarea "*"
type textarea "Information grouped on a"
type textarea "*"
type textarea "Information grouped on a c"
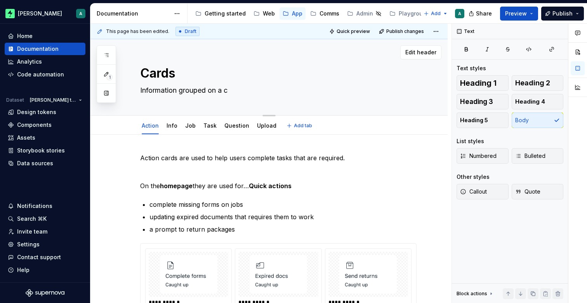
type textarea "*"
type textarea "Information grouped on a ca"
type textarea "*"
type textarea "Information grouped on a car"
type textarea "*"
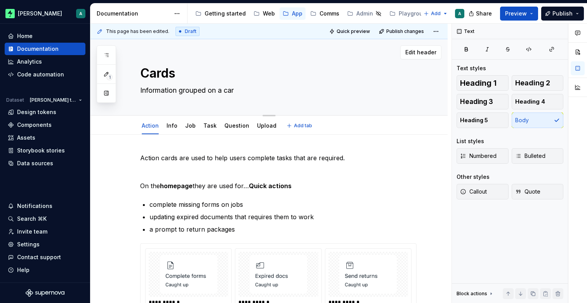
type textarea "Information grouped on a card"
type textarea "*"
type textarea "Information grouped on a card"
type textarea "*"
type textarea "Information grouped on a card t"
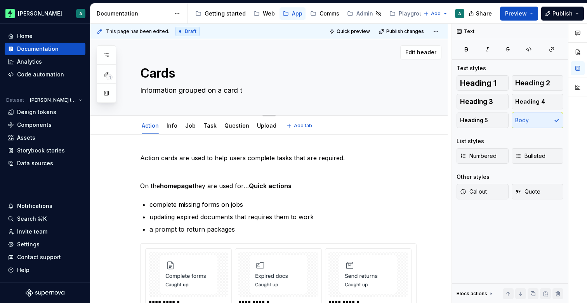
type textarea "*"
type textarea "Information grouped on a card to"
type textarea "*"
type textarea "Information grouped on a card to"
type textarea "*"
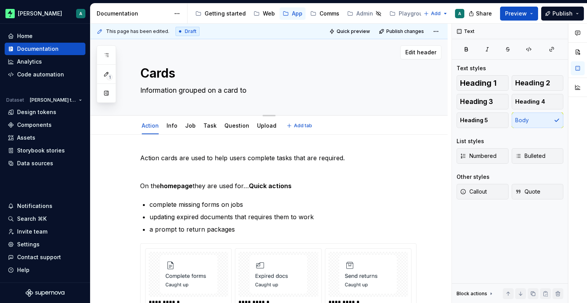
type textarea "Information grouped on a card to h"
type textarea "*"
type textarea "Information grouped on a card to he"
type textarea "*"
type textarea "Information grouped on a card to hel"
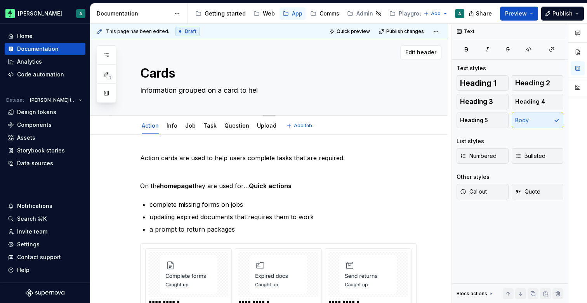
type textarea "*"
type textarea "Information grouped on a card to help"
type textarea "*"
type textarea "Information grouped on a card to help"
type textarea "*"
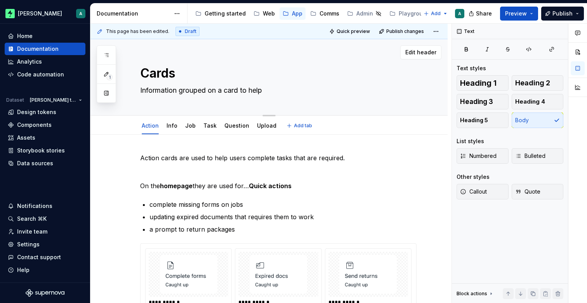
type textarea "Information grouped on a card to help w"
type textarea "*"
type textarea "Information grouped on a card to help wi"
type textarea "*"
type textarea "Information grouped on a card to help wit"
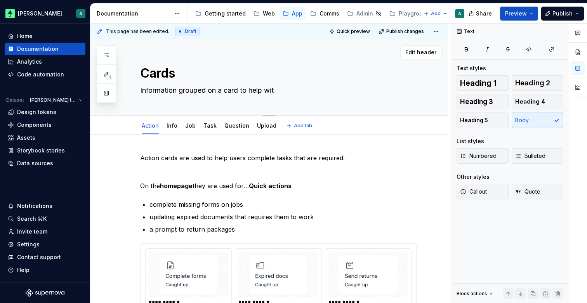
type textarea "*"
type textarea "Information grouped on a card to help with"
type textarea "*"
type textarea "Information grouped on a card to help with"
type textarea "*"
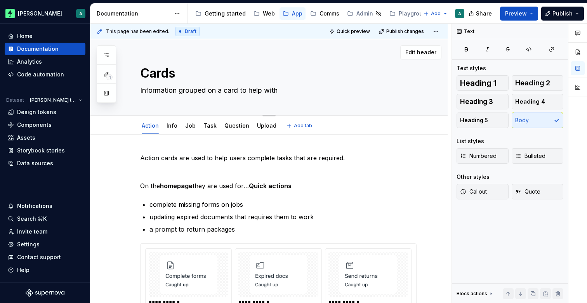
type textarea "Information grouped on a card to help with c"
type textarea "*"
type textarea "Information grouped on a card to help with cl"
type textarea "*"
type textarea "Information grouped on a card to help with cla"
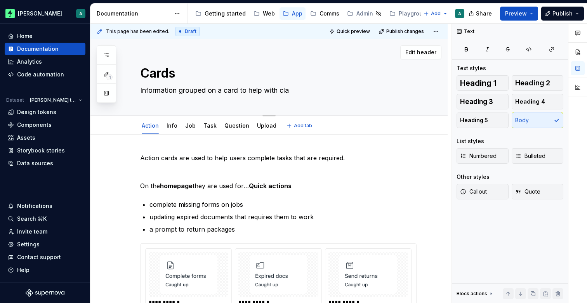
type textarea "*"
type textarea "Information grouped on a card to help with clar"
type textarea "*"
type textarea "Information grouped on a card to help with cla"
type textarea "*"
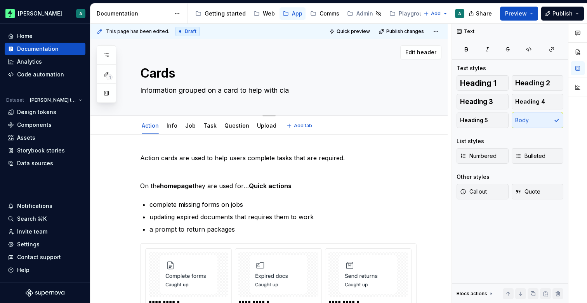
type textarea "Information grouped on a card to help with cl"
type textarea "*"
type textarea "Information grouped on a card to help with c"
drag, startPoint x: 272, startPoint y: 90, endPoint x: 134, endPoint y: 88, distance: 137.4
click at [134, 89] on div "Cards Information grouped on a card to help Edit header" at bounding box center [268, 77] width 357 height 76
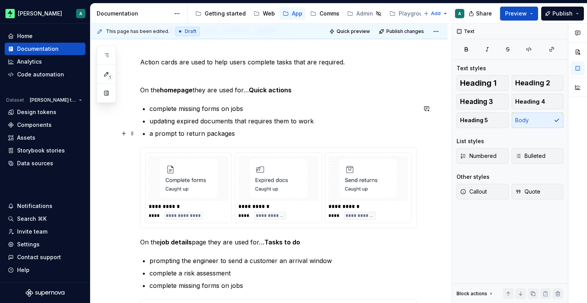
scroll to position [76, 0]
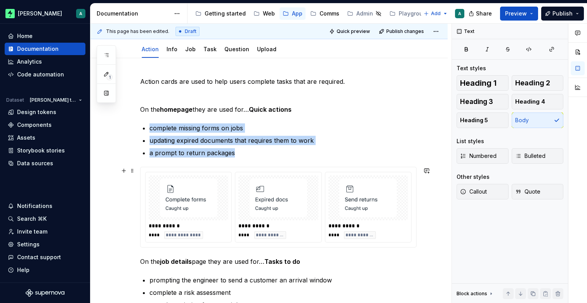
click at [343, 217] on img at bounding box center [368, 197] width 66 height 39
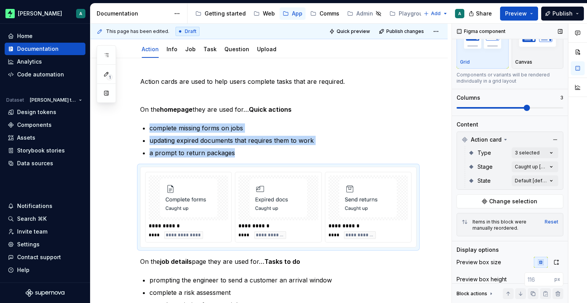
scroll to position [0, 0]
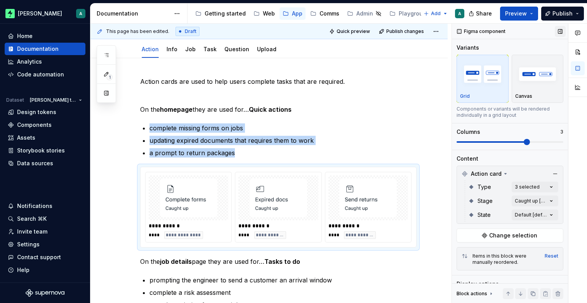
click at [559, 29] on button "button" at bounding box center [559, 31] width 11 height 11
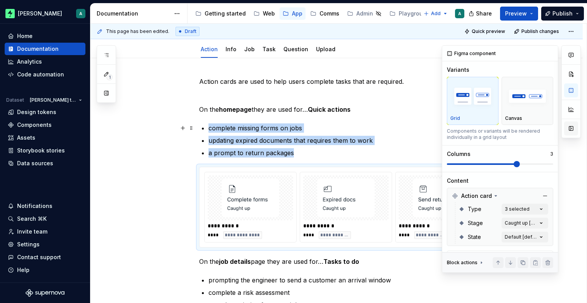
click at [573, 128] on button "button" at bounding box center [571, 128] width 14 height 14
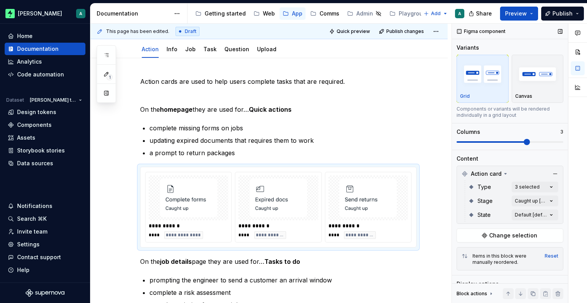
click at [472, 45] on div "Variants" at bounding box center [467, 48] width 23 height 8
click at [461, 31] on div "Figma component" at bounding box center [481, 31] width 55 height 11
click at [459, 31] on div "Figma component" at bounding box center [481, 31] width 55 height 11
click at [469, 31] on div "Figma component" at bounding box center [481, 31] width 55 height 11
